Goal: Information Seeking & Learning: Learn about a topic

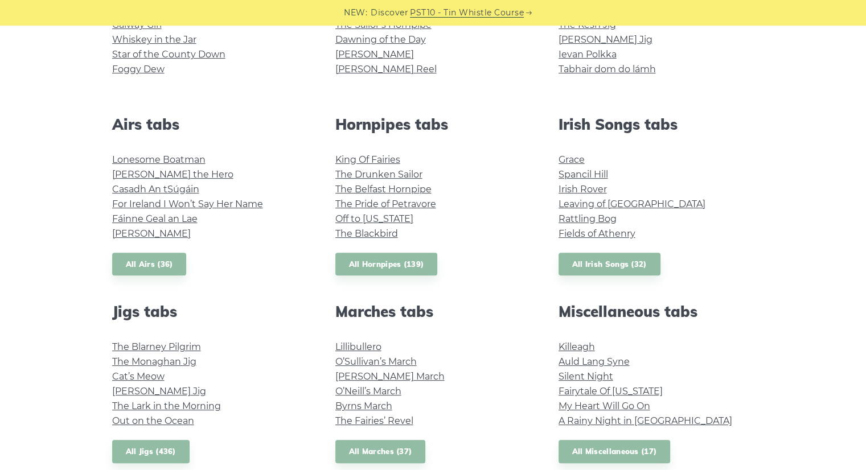
scroll to position [377, 0]
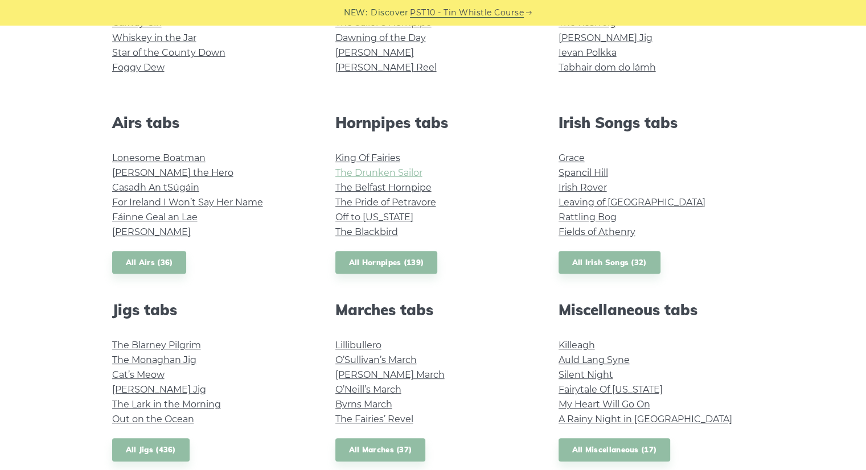
click at [386, 171] on link "The Drunken Sailor" at bounding box center [378, 172] width 87 height 11
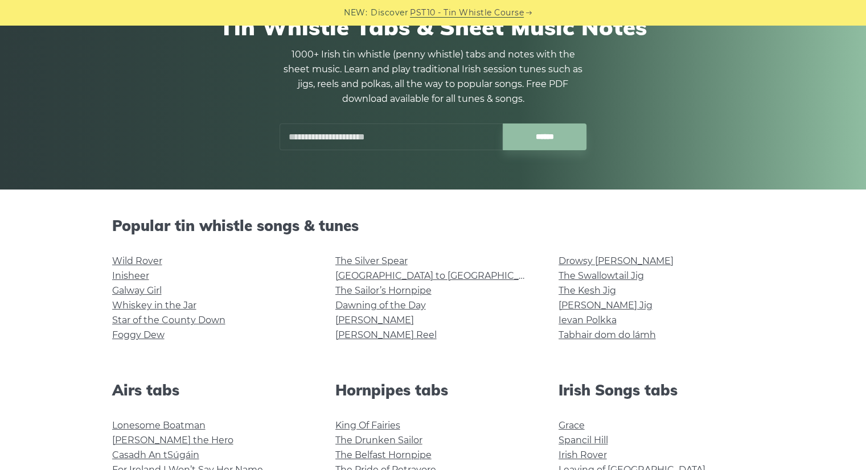
scroll to position [0, 0]
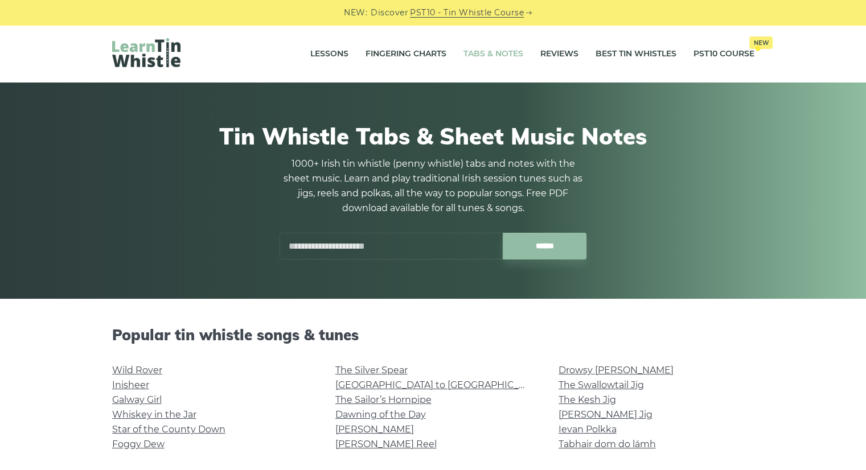
click at [494, 53] on link "Tabs & Notes" at bounding box center [494, 54] width 60 height 28
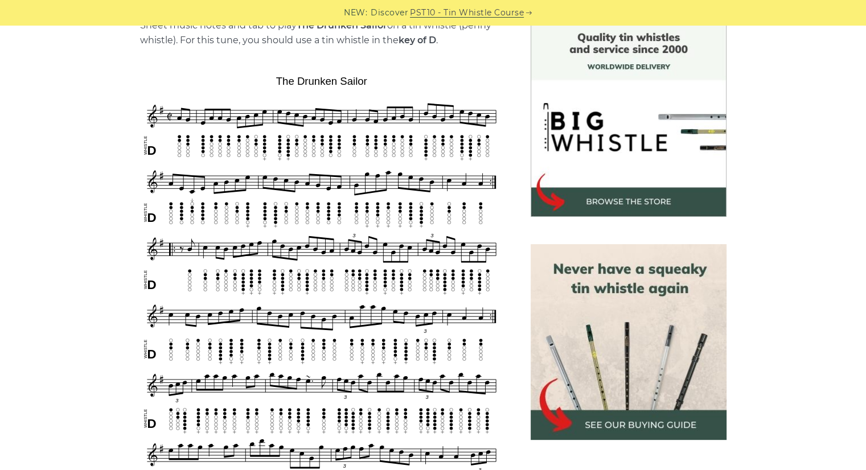
scroll to position [305, 0]
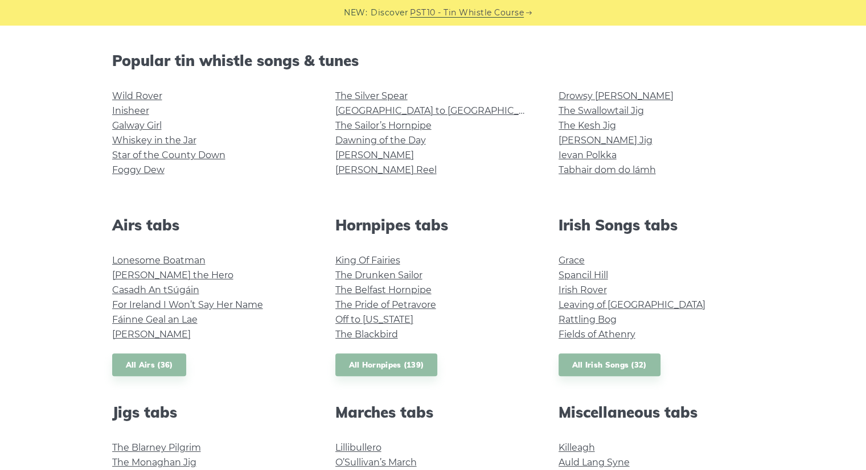
scroll to position [535, 0]
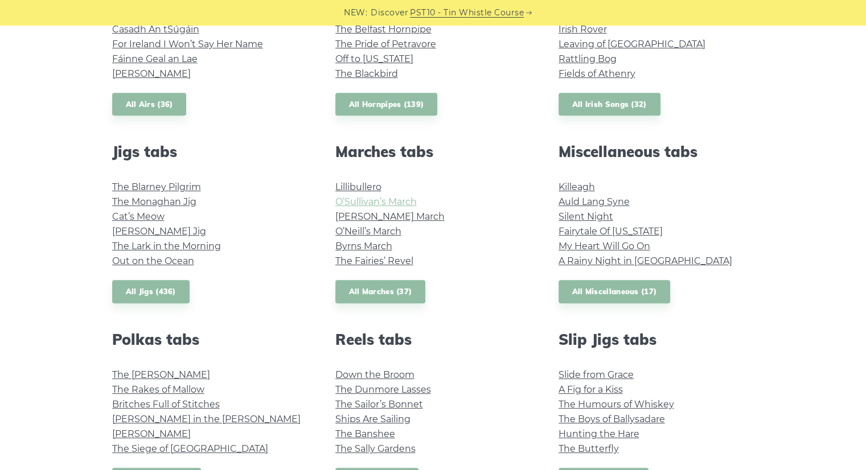
click at [367, 202] on link "O’Sullivan’s March" at bounding box center [375, 201] width 81 height 11
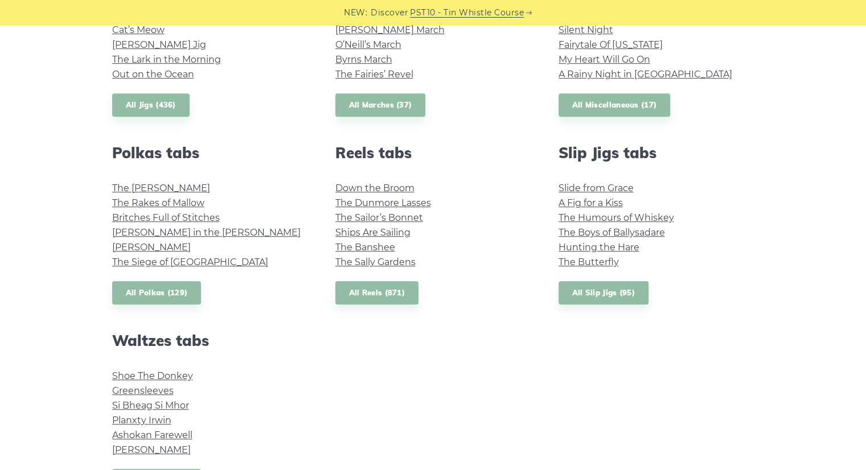
scroll to position [731, 0]
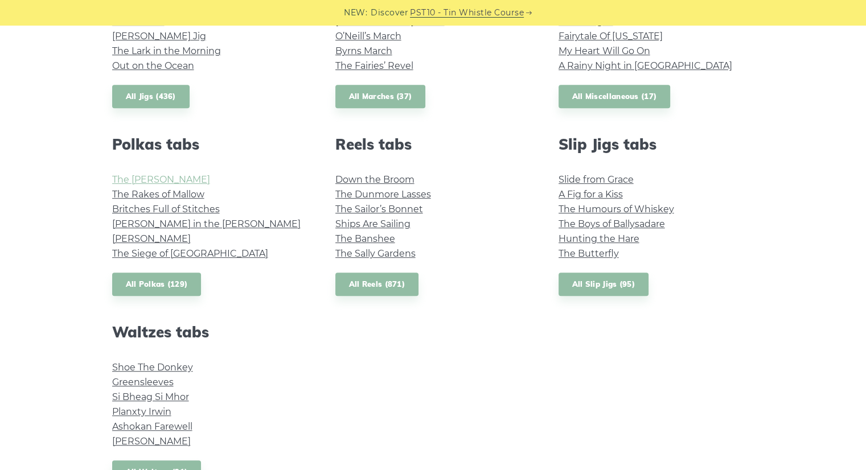
click at [170, 183] on link "The Kerry Polka" at bounding box center [161, 179] width 98 height 11
click at [162, 196] on link "The Rakes of Mallow" at bounding box center [158, 194] width 92 height 11
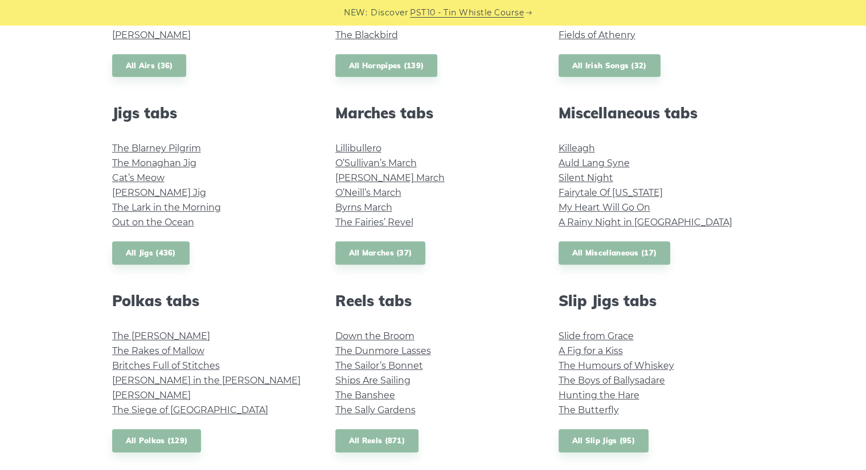
scroll to position [558, 0]
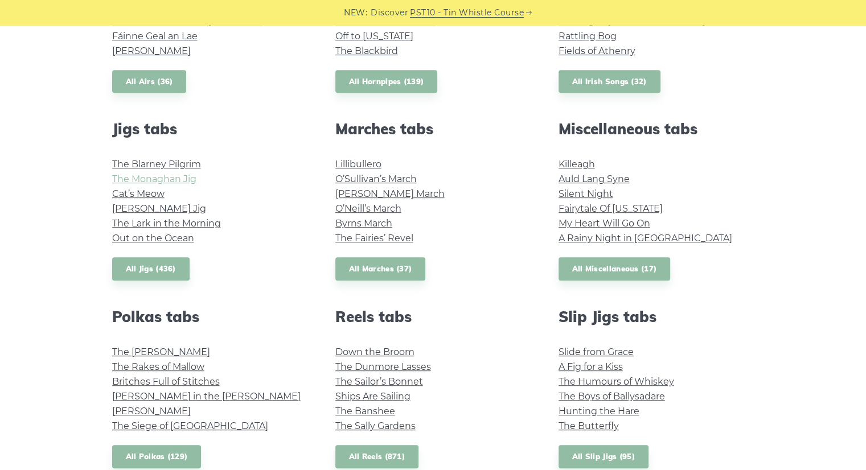
click at [186, 181] on link "The Monaghan Jig" at bounding box center [154, 179] width 84 height 11
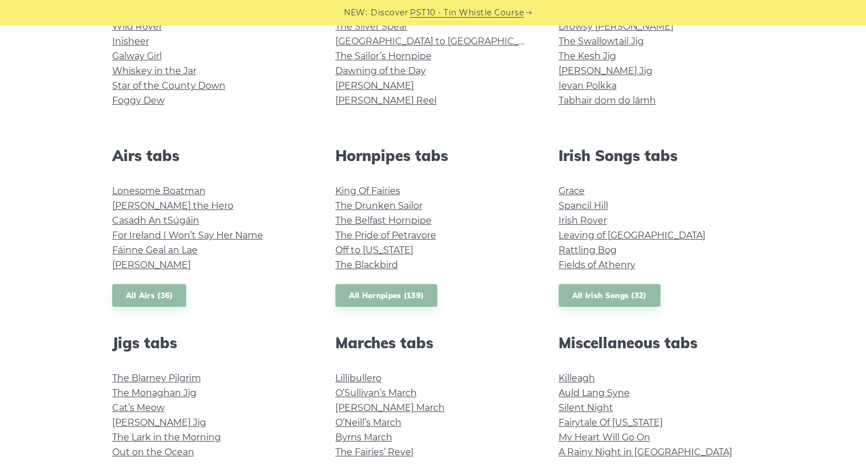
scroll to position [343, 0]
click at [364, 252] on link "Off to California" at bounding box center [374, 250] width 78 height 11
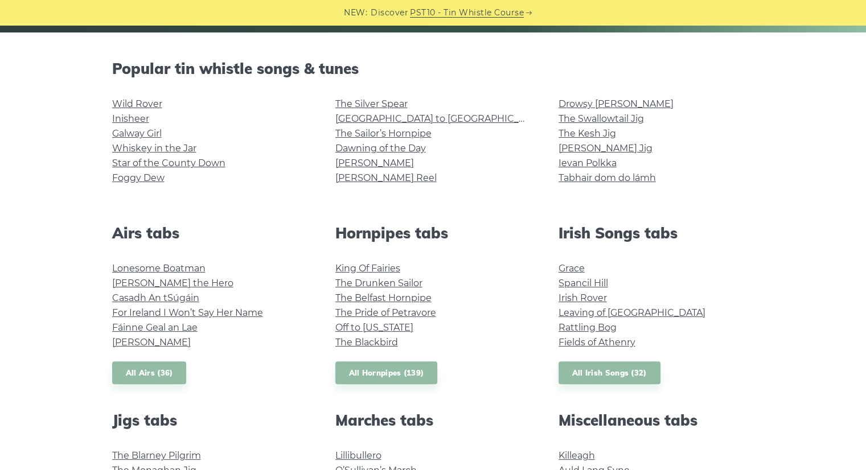
scroll to position [266, 0]
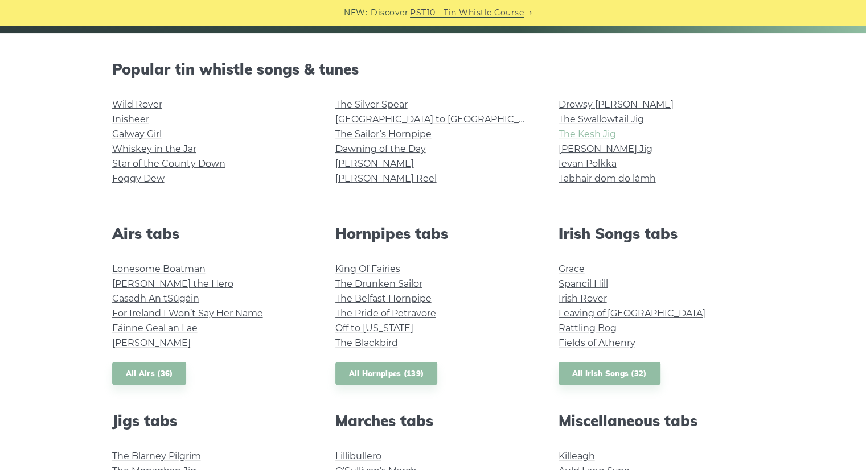
click at [603, 137] on link "The Kesh Jig" at bounding box center [588, 134] width 58 height 11
click at [594, 119] on link "The Swallowtail Jig" at bounding box center [601, 119] width 85 height 11
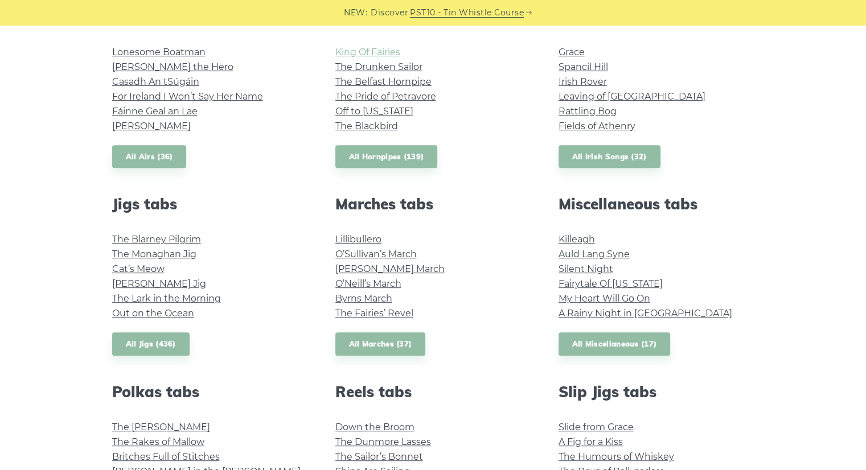
scroll to position [547, 0]
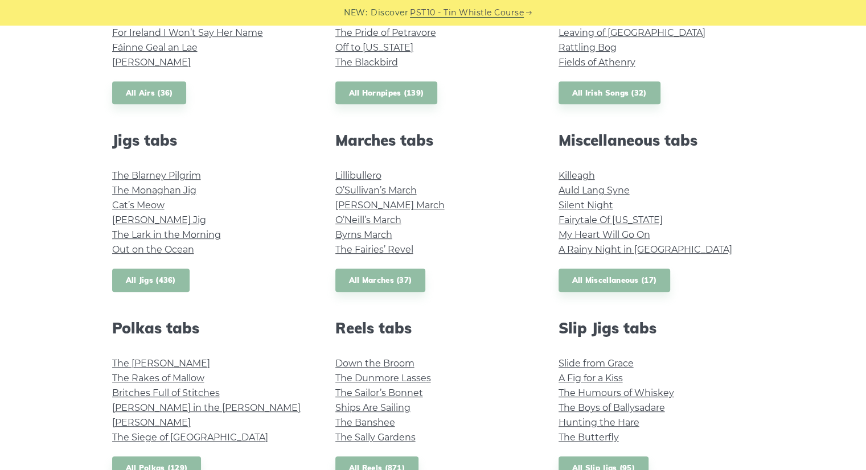
click at [166, 282] on link "All Jigs (436)" at bounding box center [150, 280] width 77 height 23
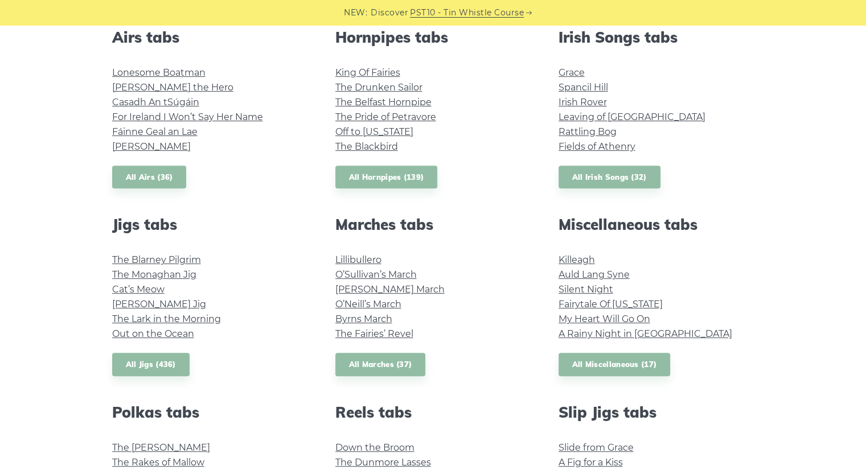
scroll to position [337, 0]
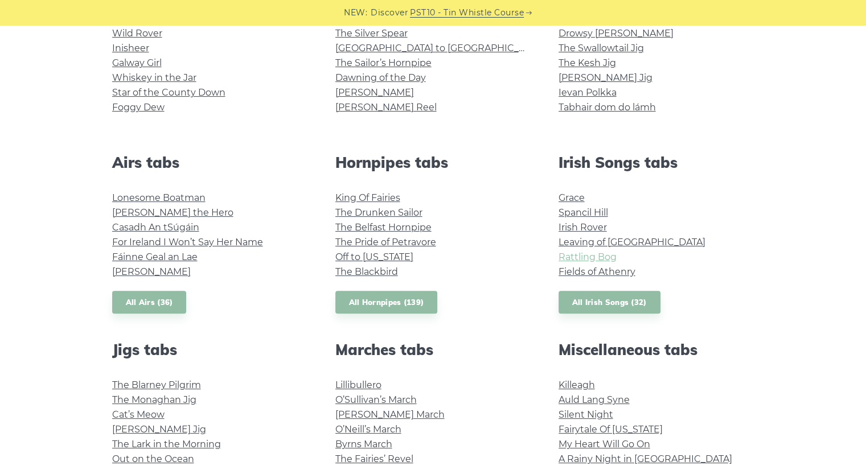
click at [589, 253] on link "Rattling Bog" at bounding box center [588, 257] width 58 height 11
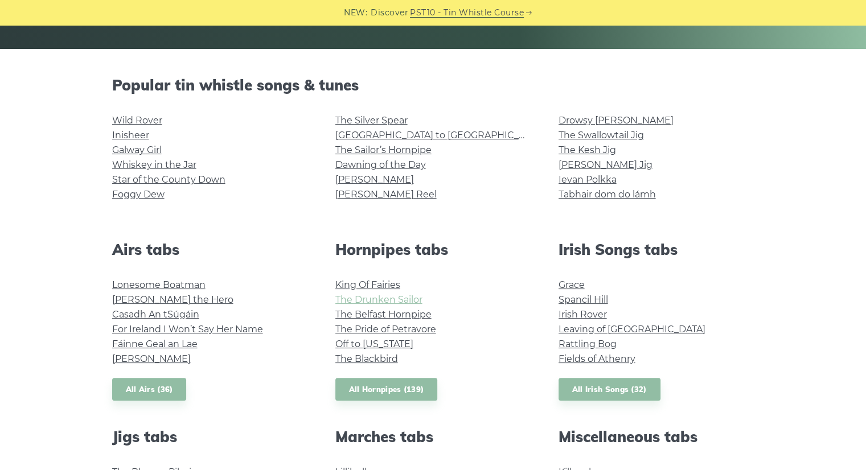
scroll to position [244, 0]
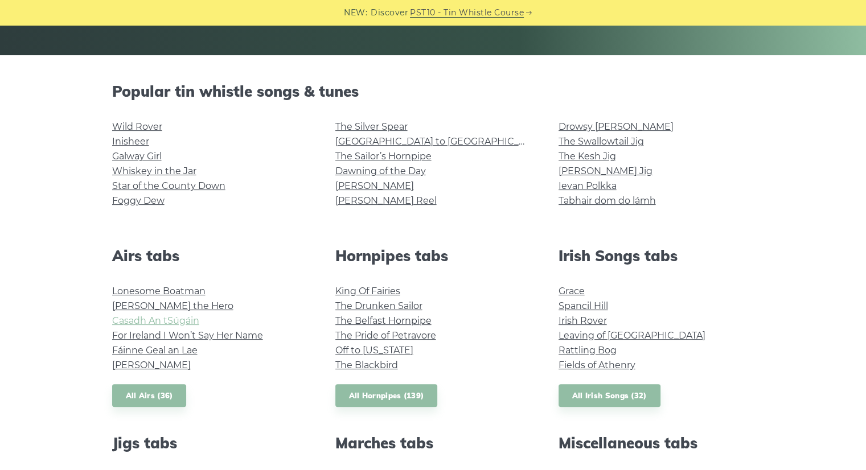
click at [166, 322] on link "Casadh An tSúgáin" at bounding box center [155, 321] width 87 height 11
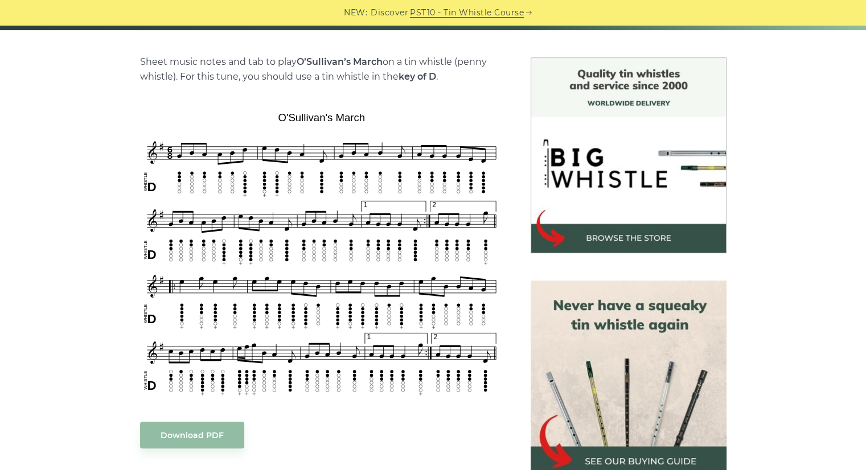
scroll to position [270, 0]
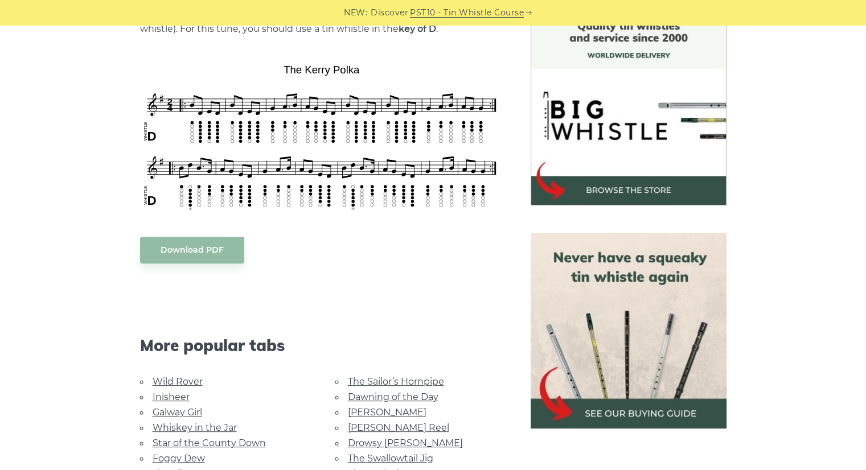
scroll to position [317, 0]
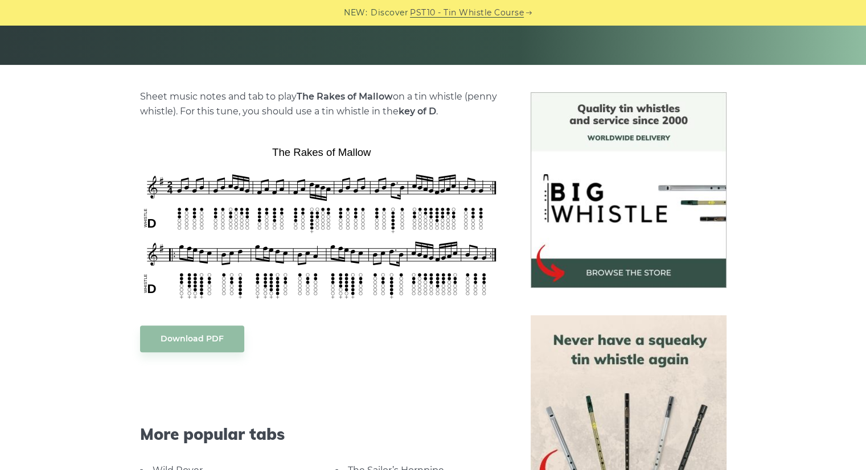
scroll to position [294, 0]
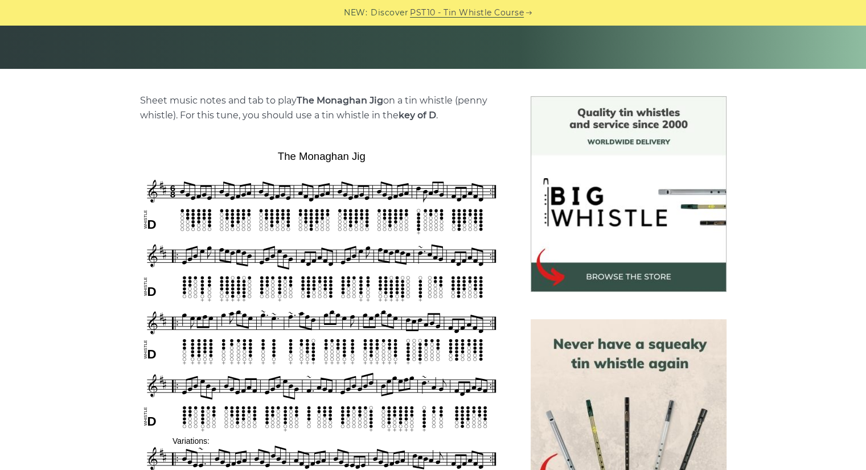
scroll to position [296, 0]
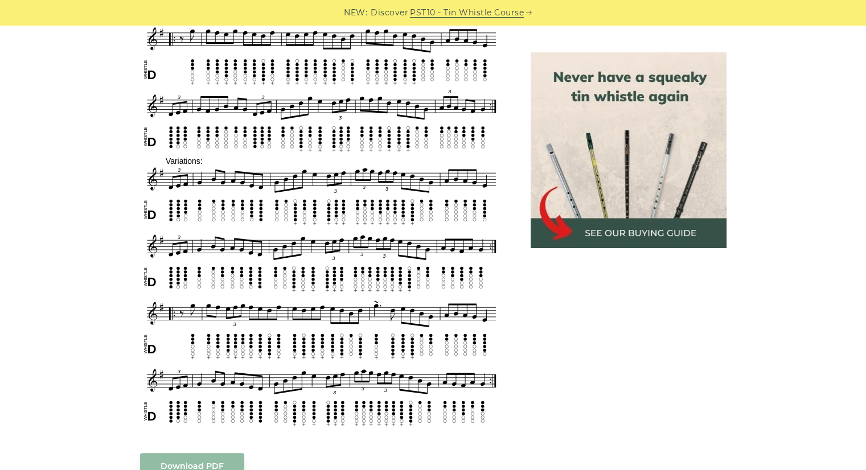
scroll to position [517, 0]
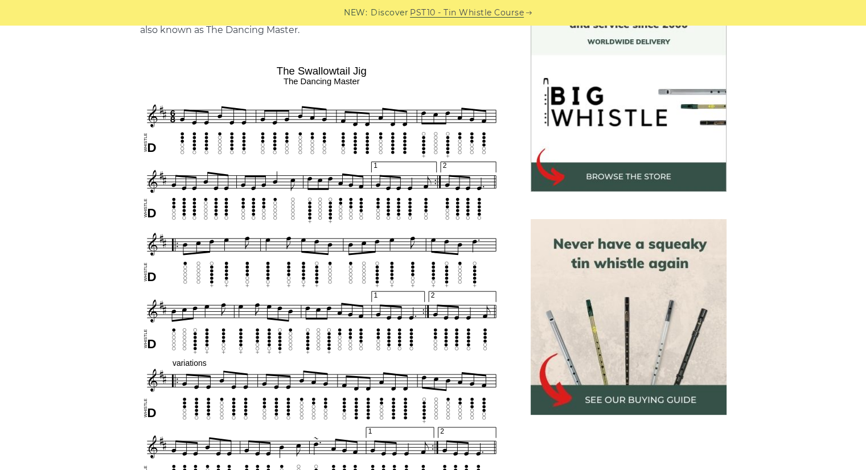
scroll to position [364, 0]
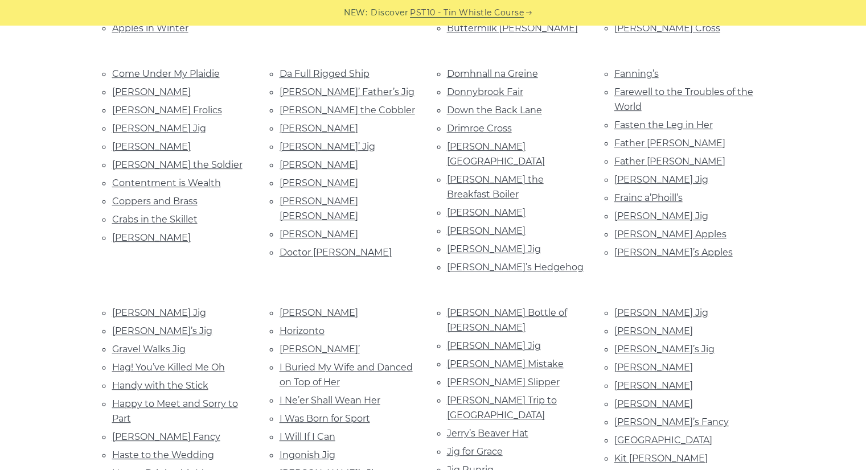
scroll to position [530, 0]
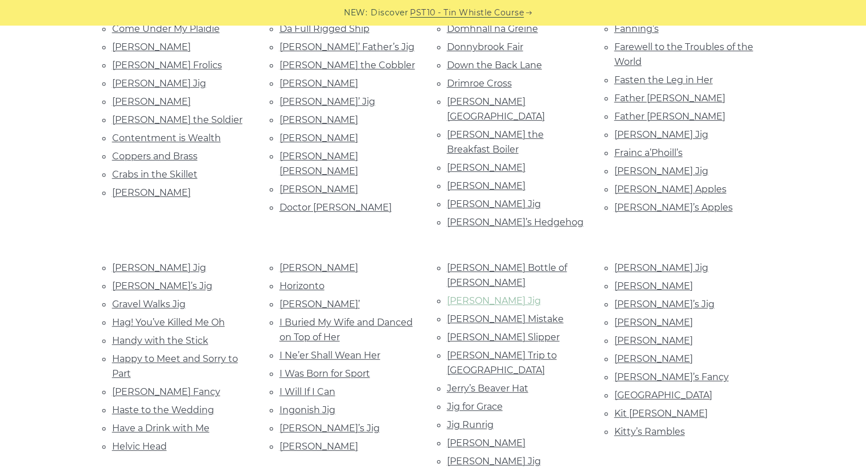
click at [482, 296] on link "[PERSON_NAME] Jig" at bounding box center [494, 301] width 94 height 11
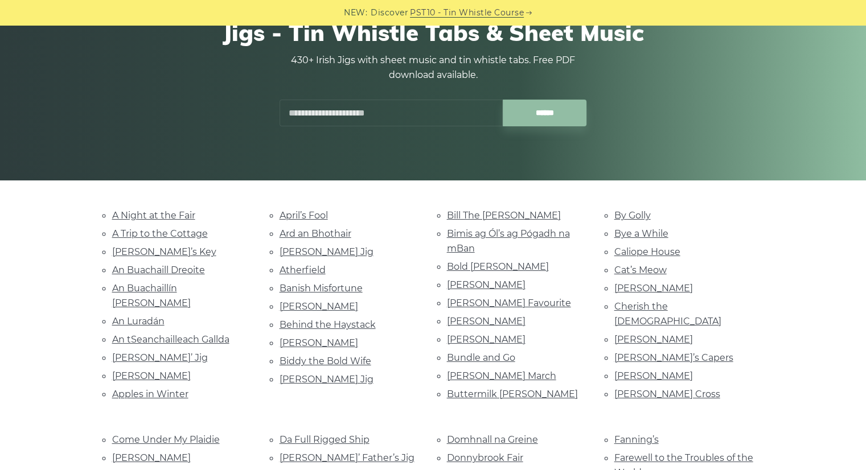
scroll to position [0, 0]
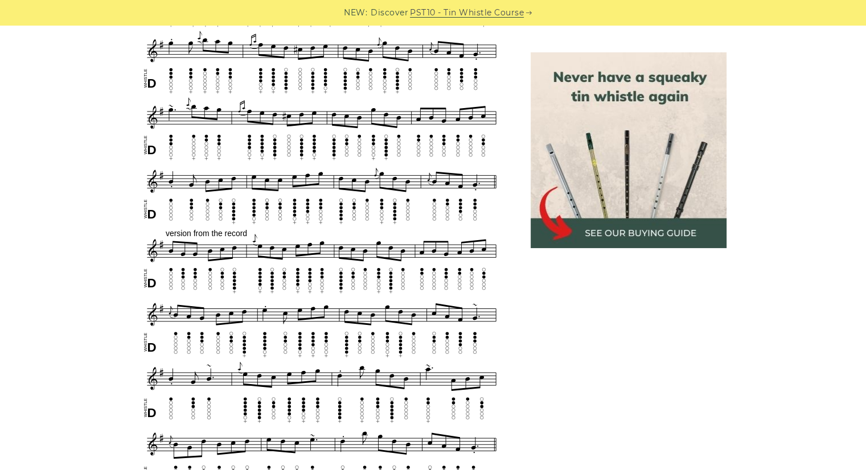
scroll to position [875, 0]
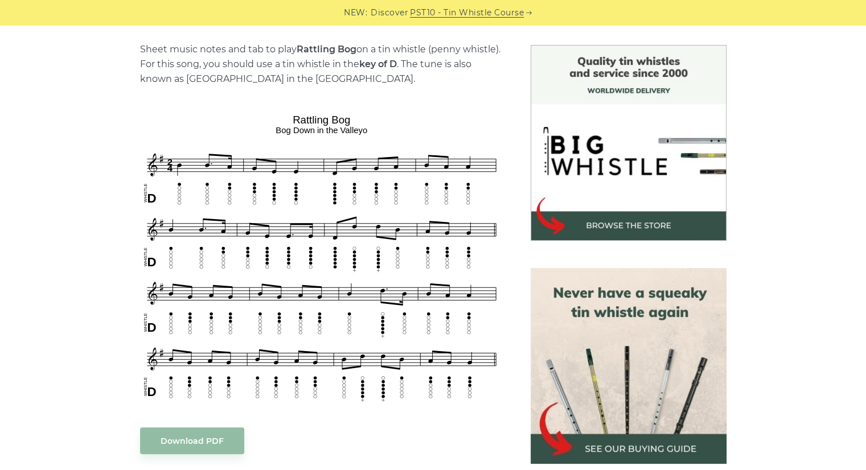
scroll to position [298, 0]
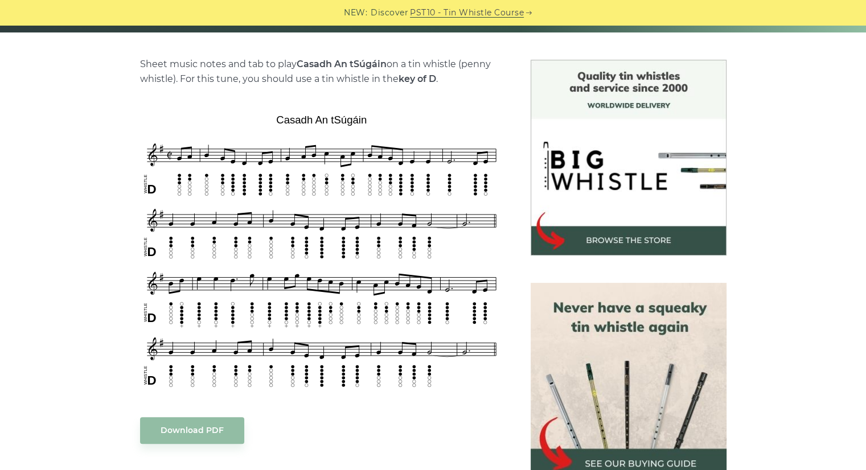
scroll to position [266, 0]
